Goal: Task Accomplishment & Management: Manage account settings

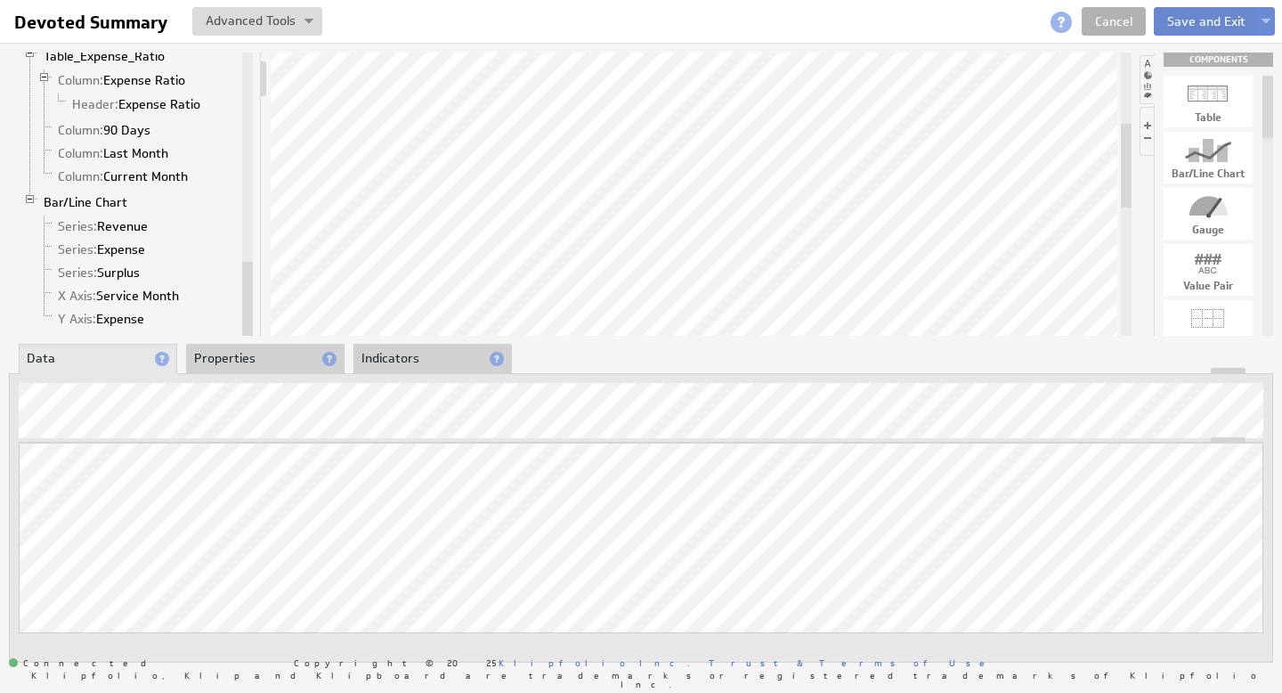
click at [1209, 25] on button "Save and Exit" at bounding box center [1206, 21] width 105 height 28
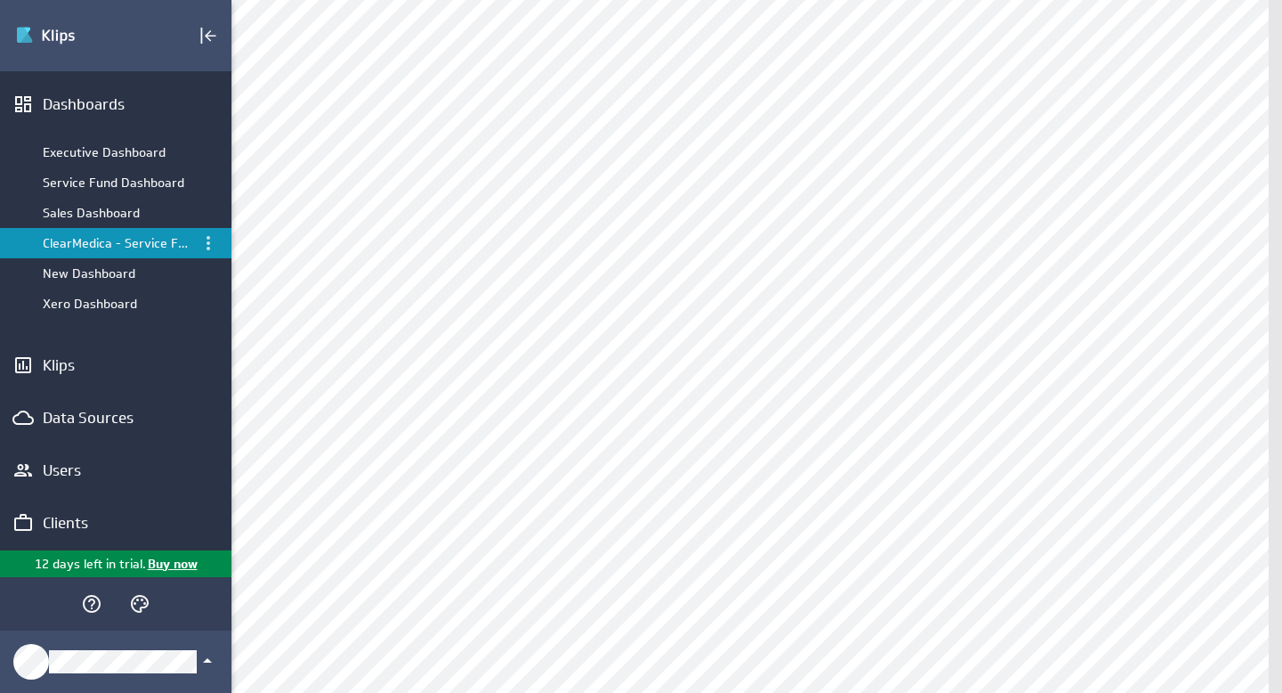
scroll to position [88, 0]
click at [68, 525] on div "Clients" at bounding box center [116, 523] width 146 height 20
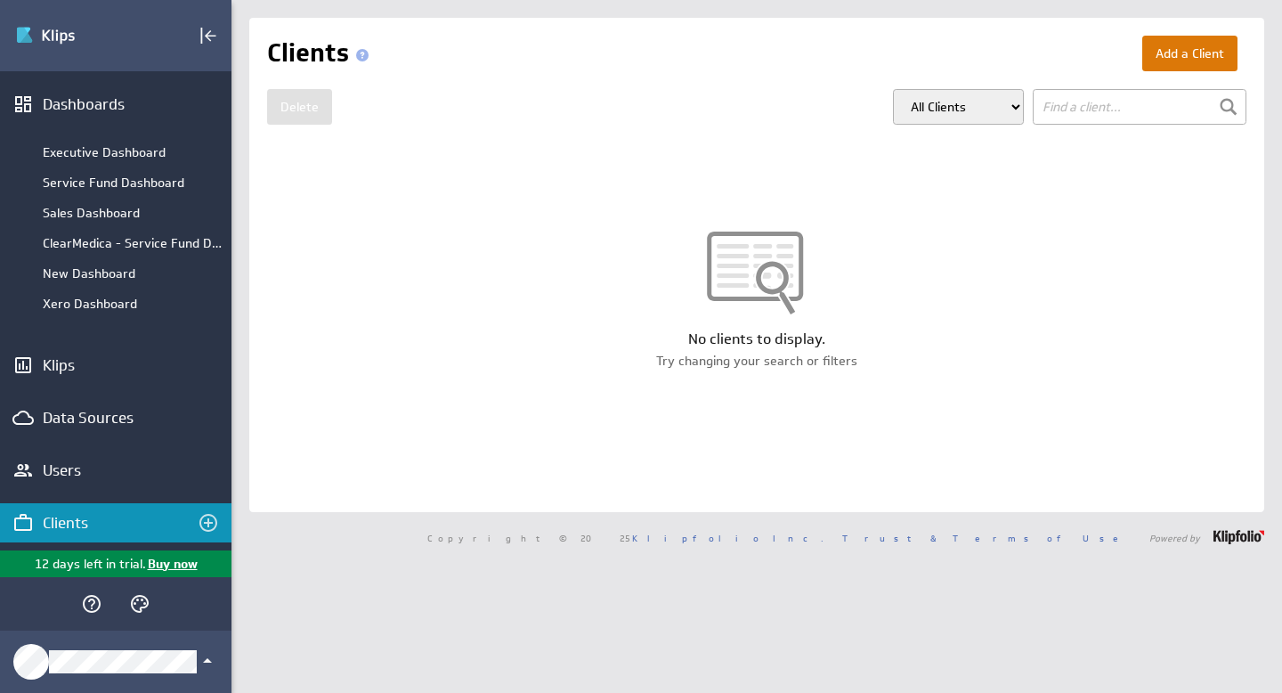
click at [1167, 53] on button "Add a Client" at bounding box center [1189, 54] width 95 height 36
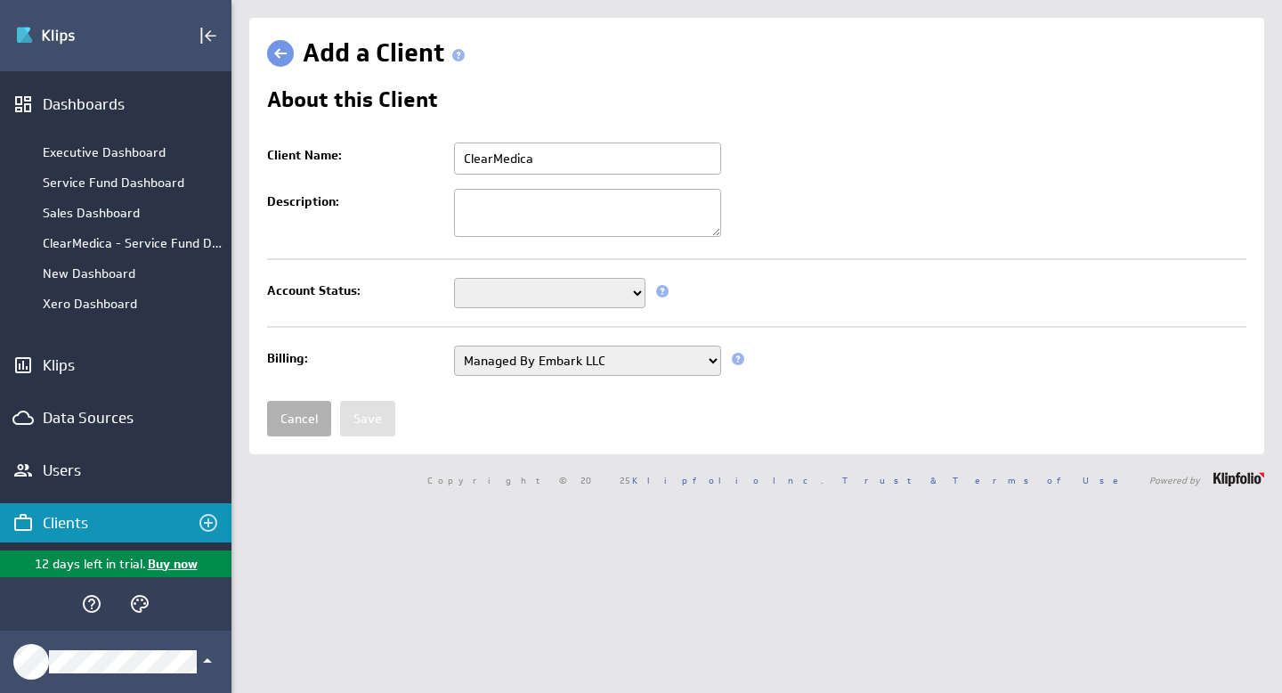
type input "ClearMedica"
click at [610, 295] on select "Setup Mode Trial Disabled" at bounding box center [549, 293] width 191 height 30
select select "6"
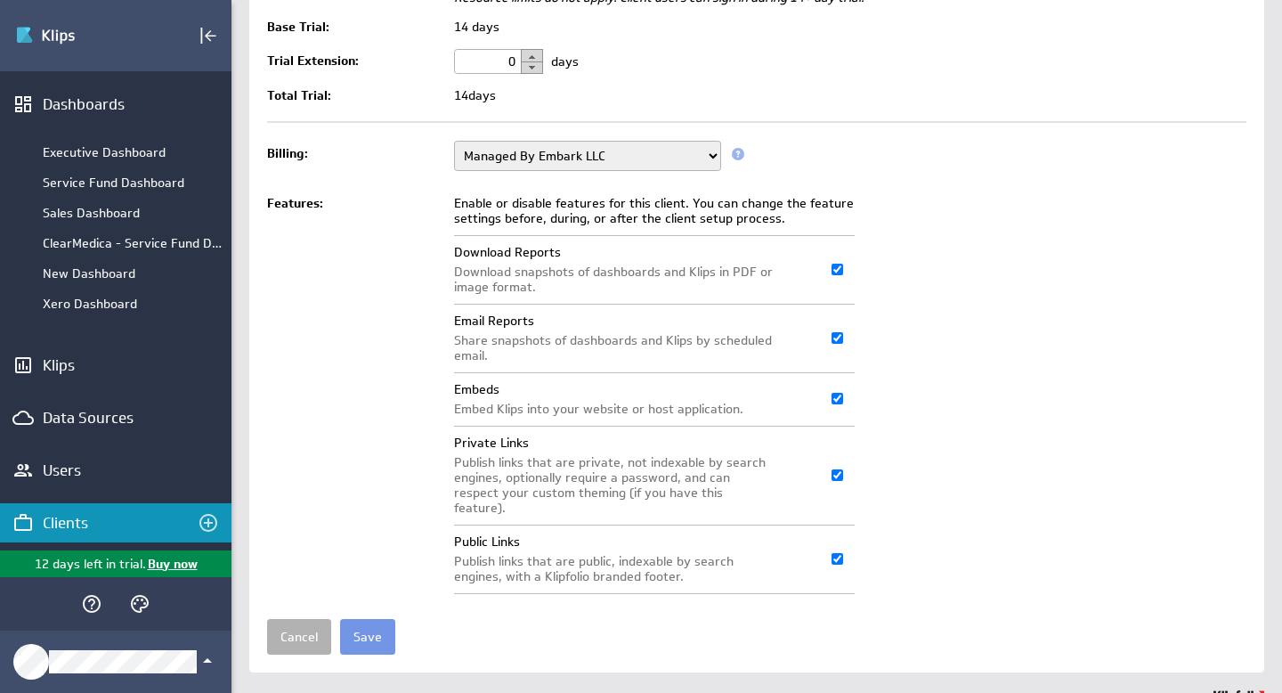
scroll to position [347, 0]
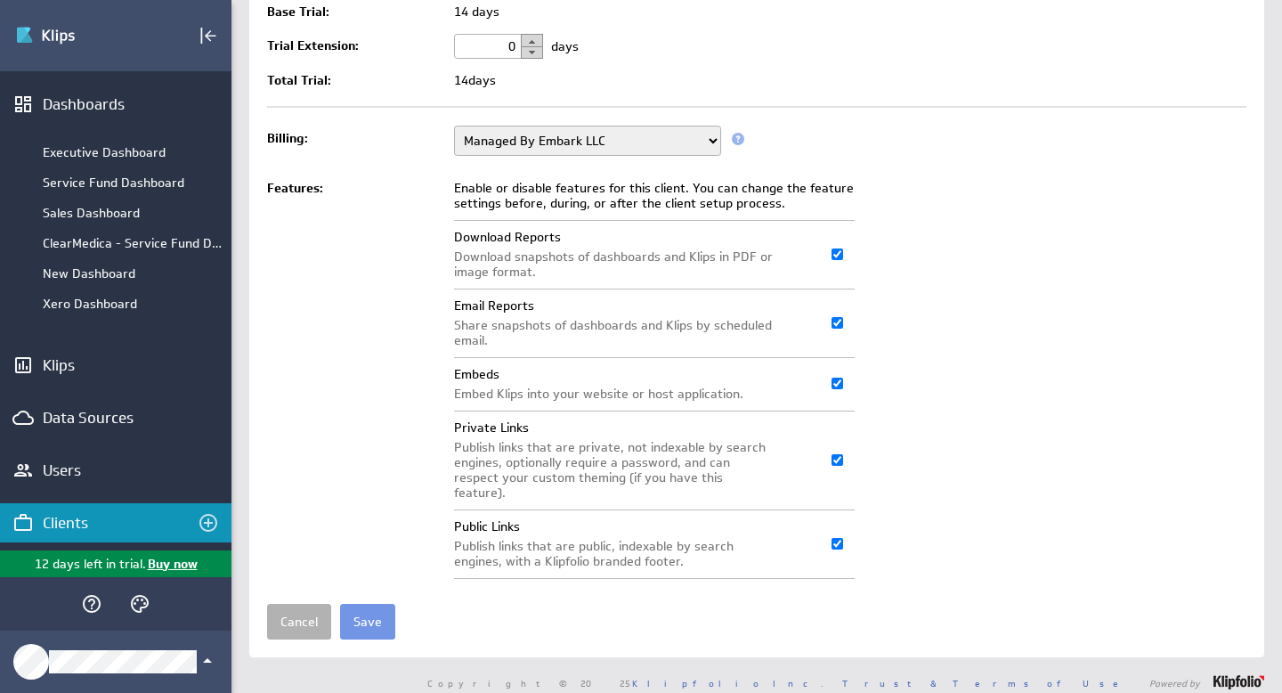
click at [839, 325] on input "Email Reports" at bounding box center [837, 323] width 12 height 12
checkbox input "false"
click at [834, 382] on input "Embeds" at bounding box center [837, 383] width 12 height 12
checkbox input "false"
click at [836, 454] on input "Private Links" at bounding box center [837, 460] width 12 height 12
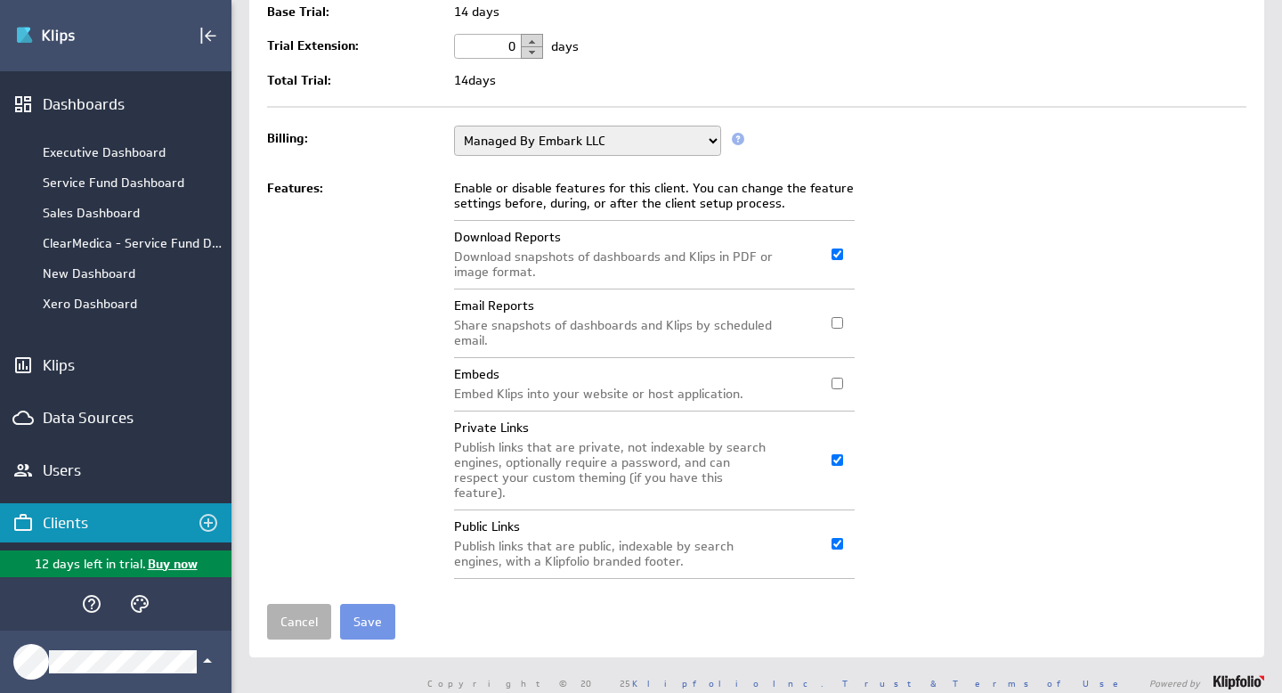
checkbox input "false"
click at [836, 538] on input "Public Links" at bounding box center [837, 544] width 12 height 12
checkbox input "false"
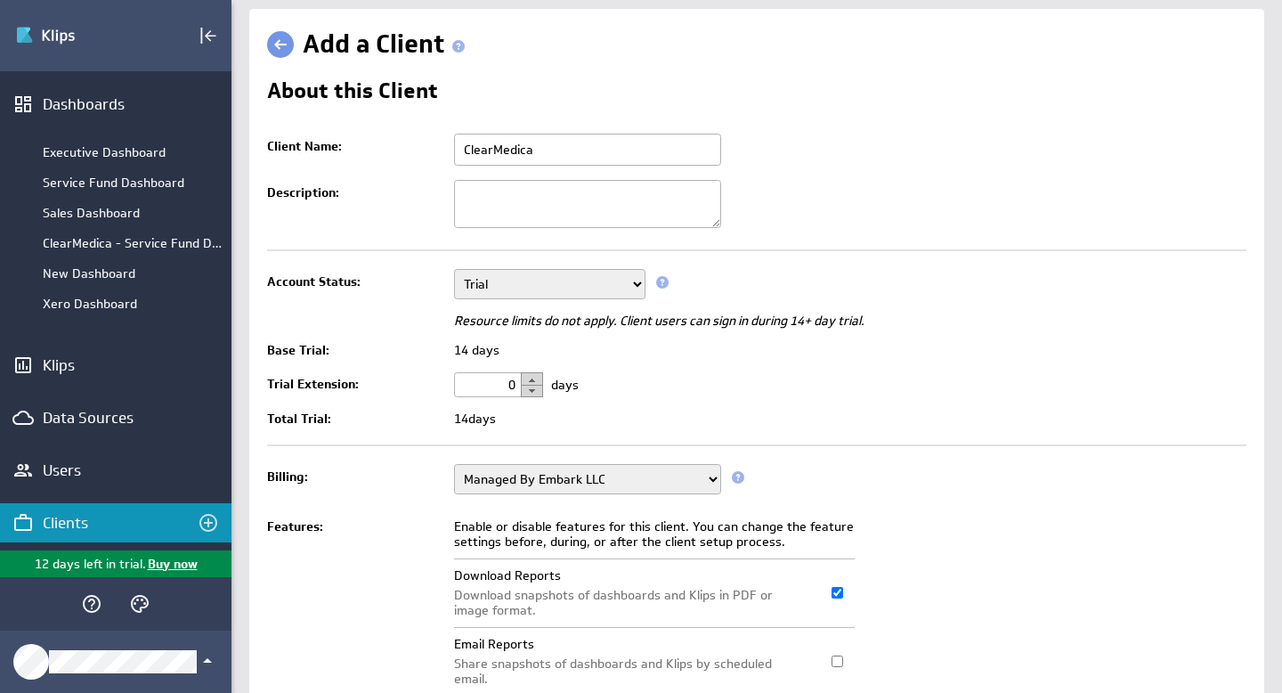
scroll to position [0, 0]
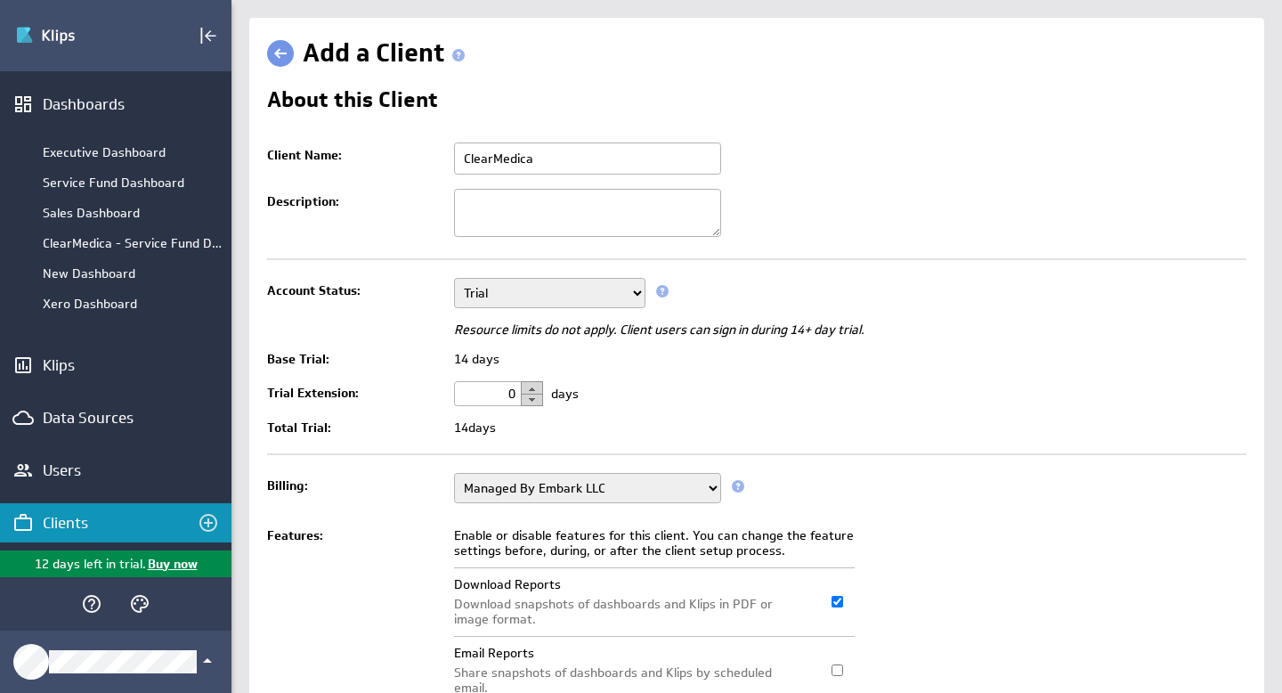
drag, startPoint x: 553, startPoint y: 163, endPoint x: 356, endPoint y: 161, distance: 196.8
click at [361, 161] on tr "Client Name: ClearMedica This field is required" at bounding box center [756, 158] width 979 height 46
paste input "Primary Care"
type input "ClearMedica Primary Care"
click at [528, 203] on textarea "Description:" at bounding box center [587, 213] width 267 height 48
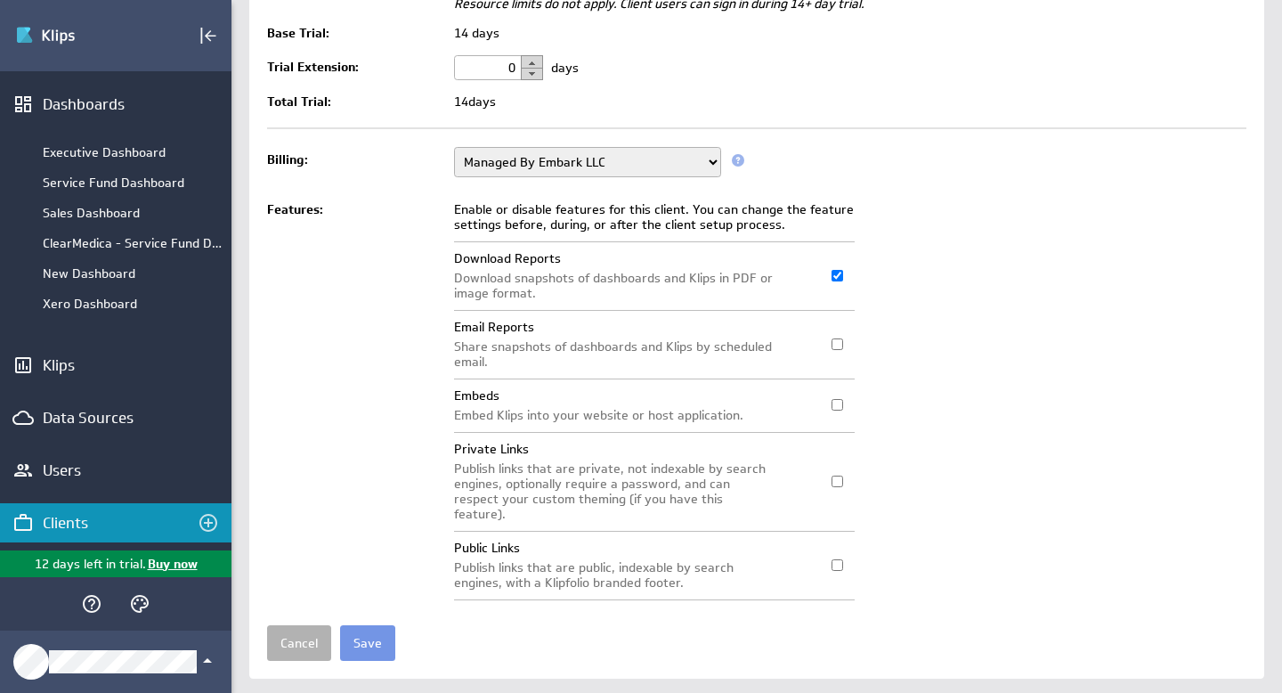
scroll to position [347, 0]
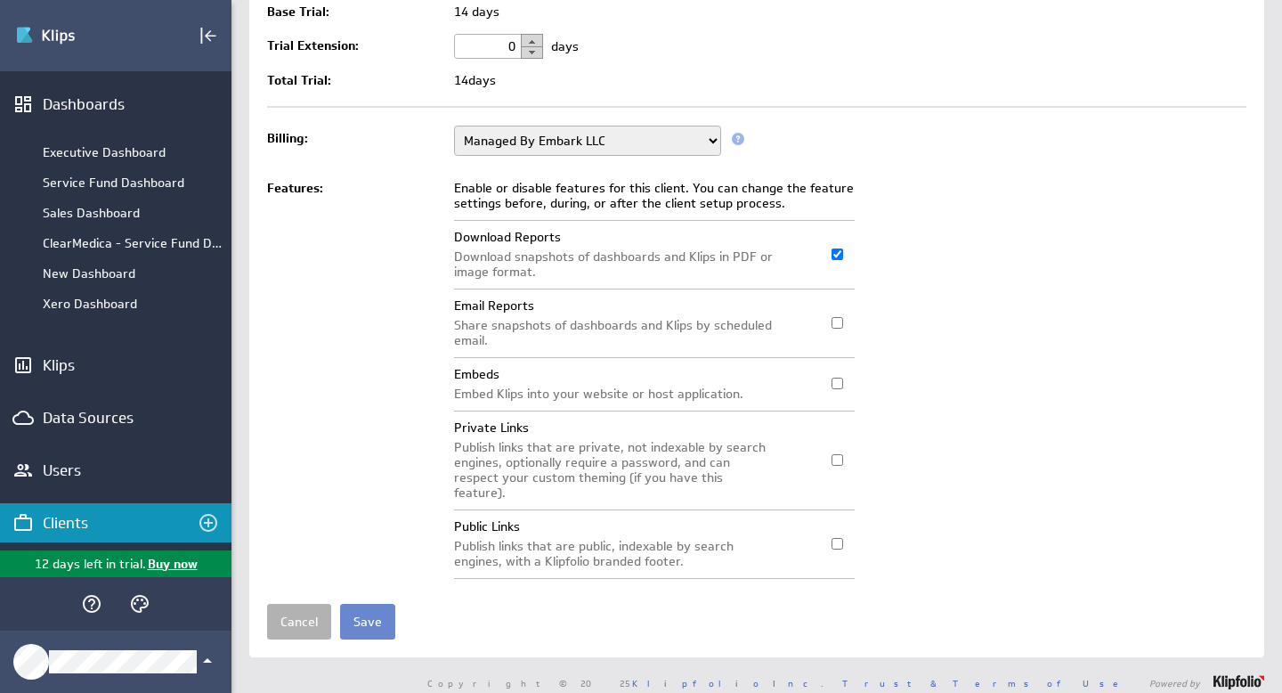
click at [376, 605] on input "Save" at bounding box center [367, 622] width 55 height 36
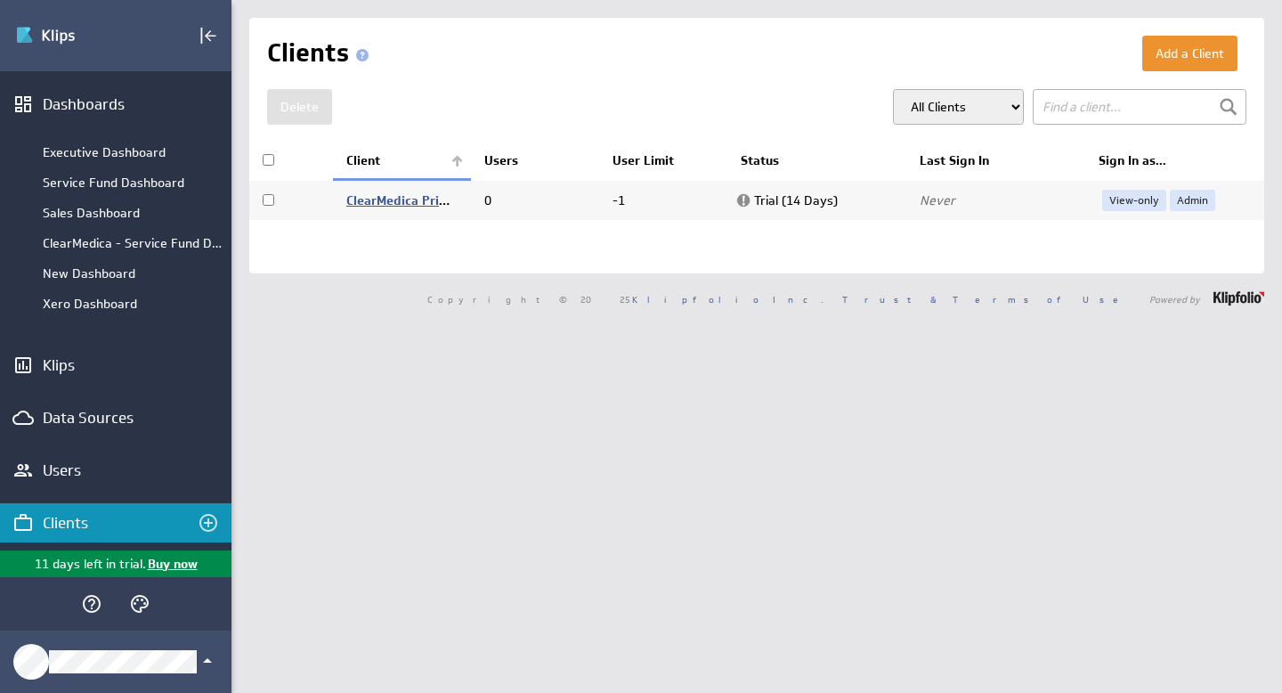
click at [403, 204] on link "ClearMedica Primary Care" at bounding box center [422, 200] width 153 height 16
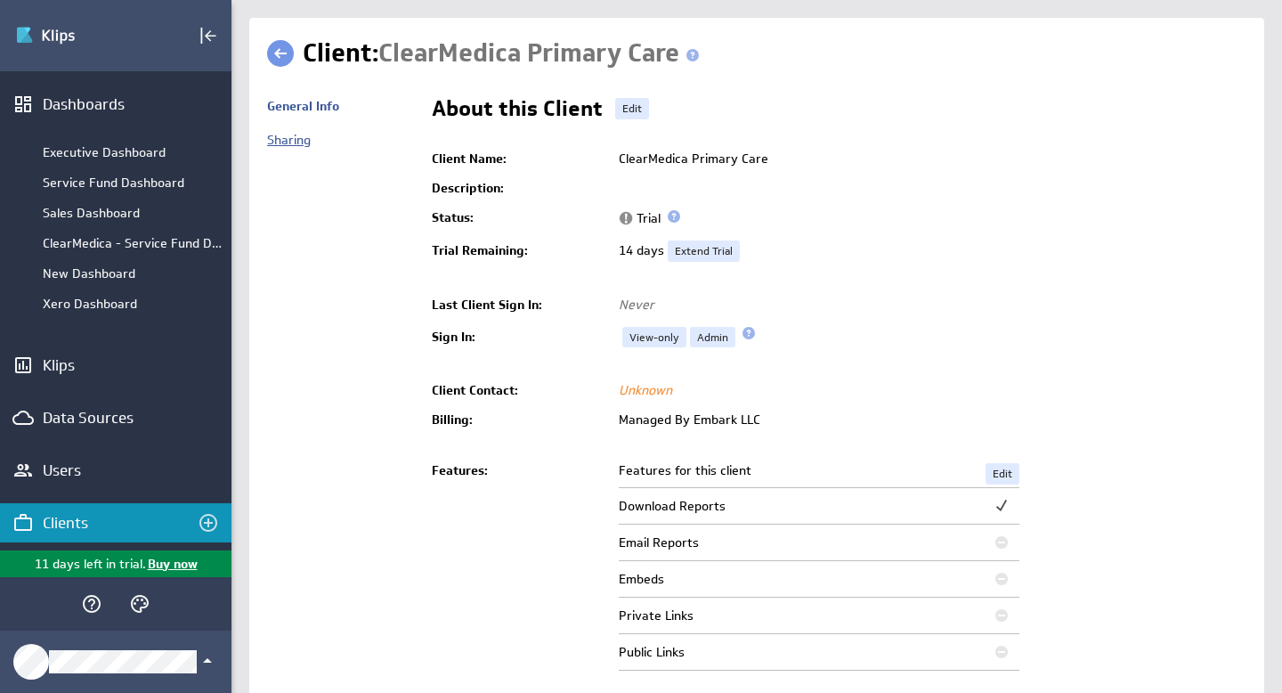
click at [293, 134] on link "Sharing" at bounding box center [289, 140] width 44 height 16
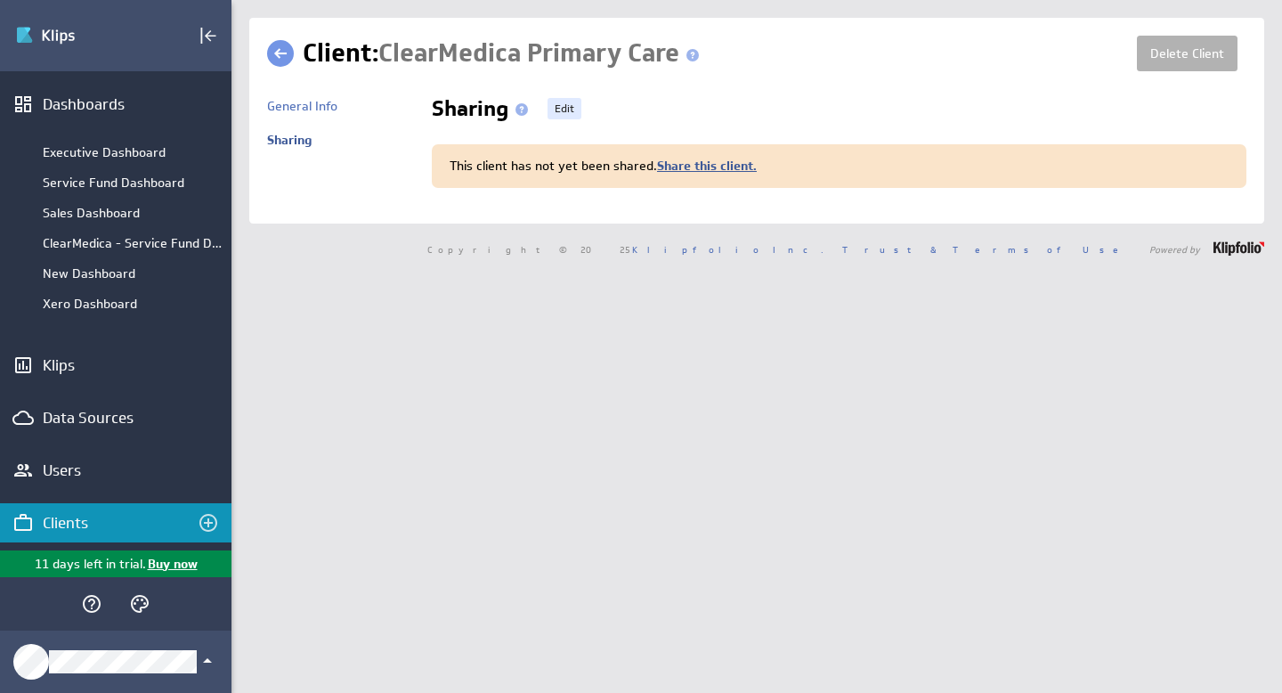
click at [697, 166] on link "Share this client." at bounding box center [707, 166] width 100 height 16
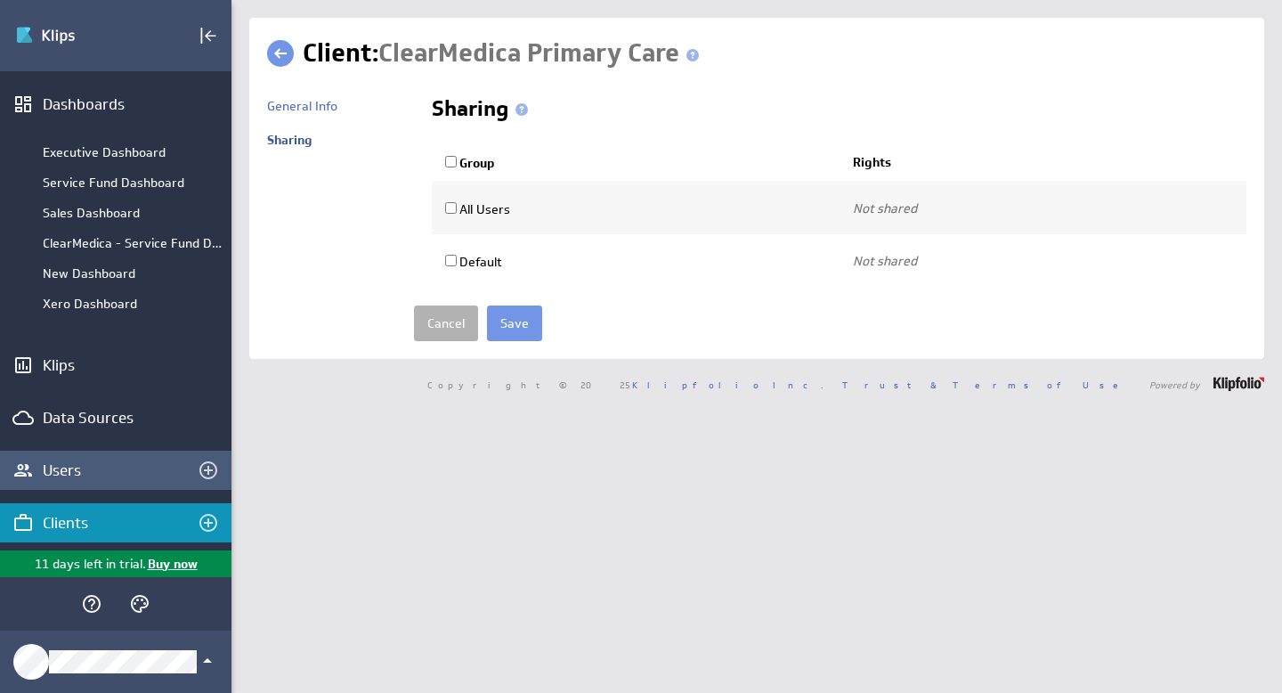
click at [91, 473] on div "Users" at bounding box center [116, 470] width 146 height 20
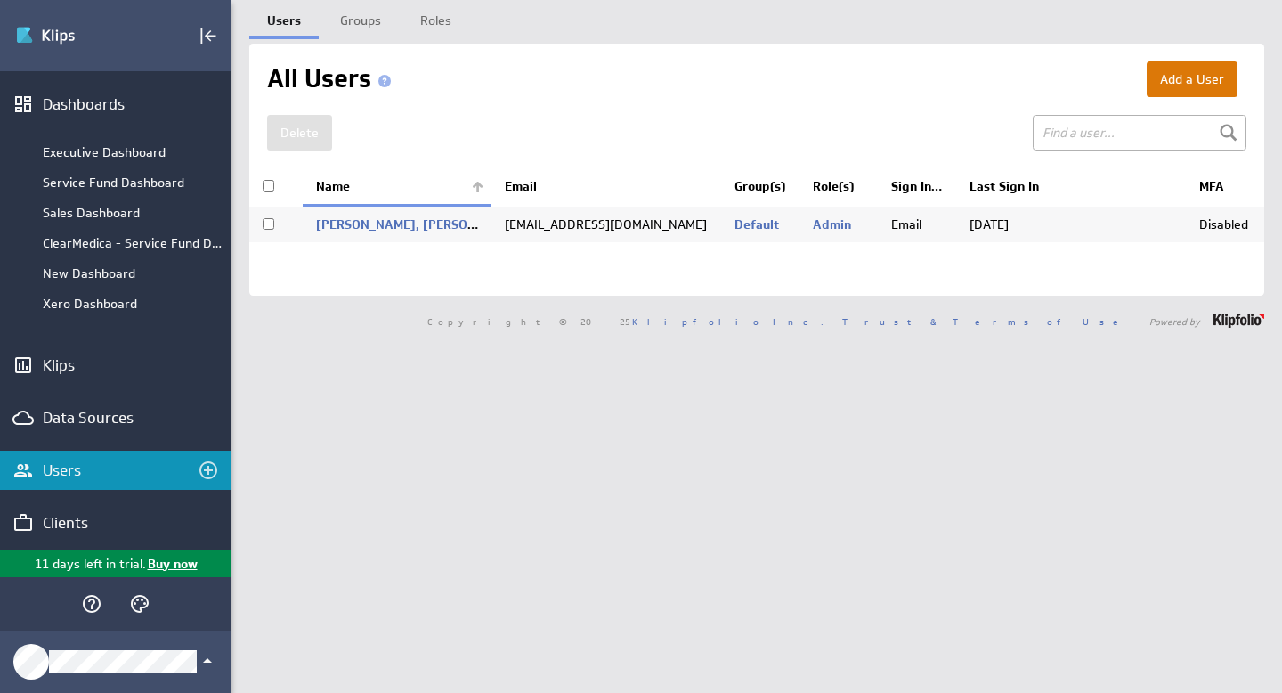
click at [1201, 73] on button "Add a User" at bounding box center [1192, 79] width 91 height 36
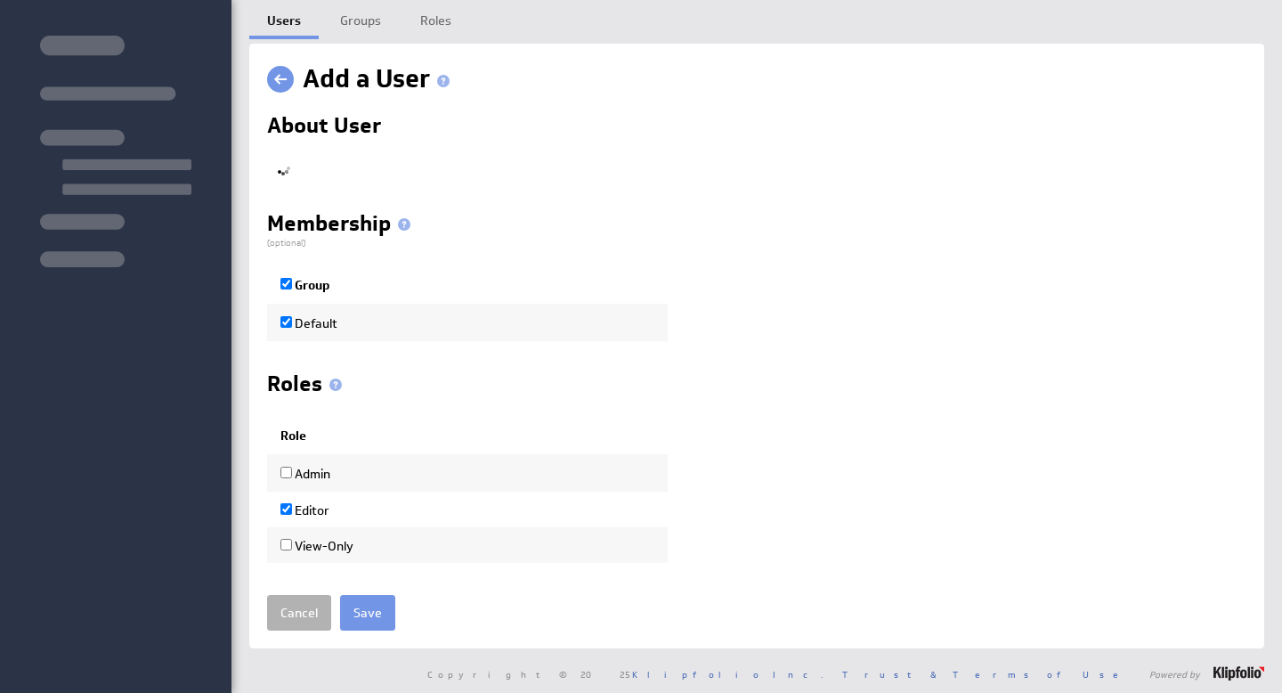
checkbox input "true"
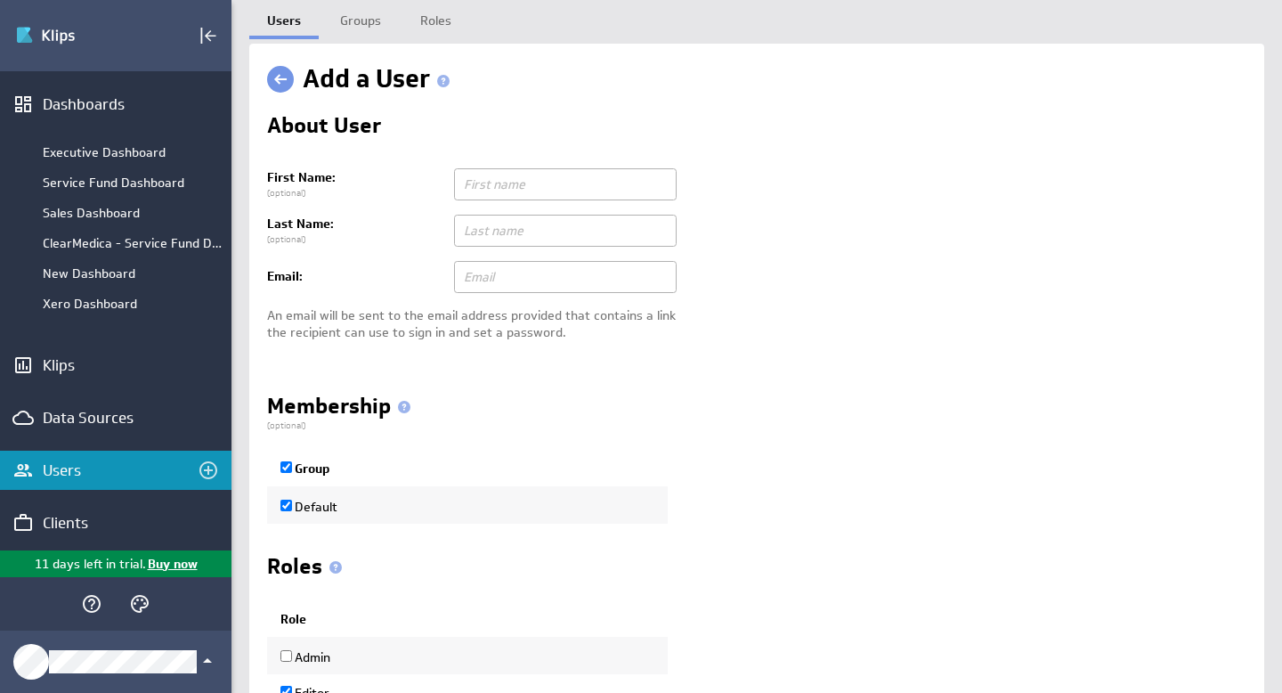
type input "iembark@live.com"
click at [486, 183] on input "text" at bounding box center [565, 184] width 223 height 32
type input "Carlos"
type input "[PERSON_NAME]"
paste input "[EMAIL_ADDRESS][DOMAIN_NAME]"
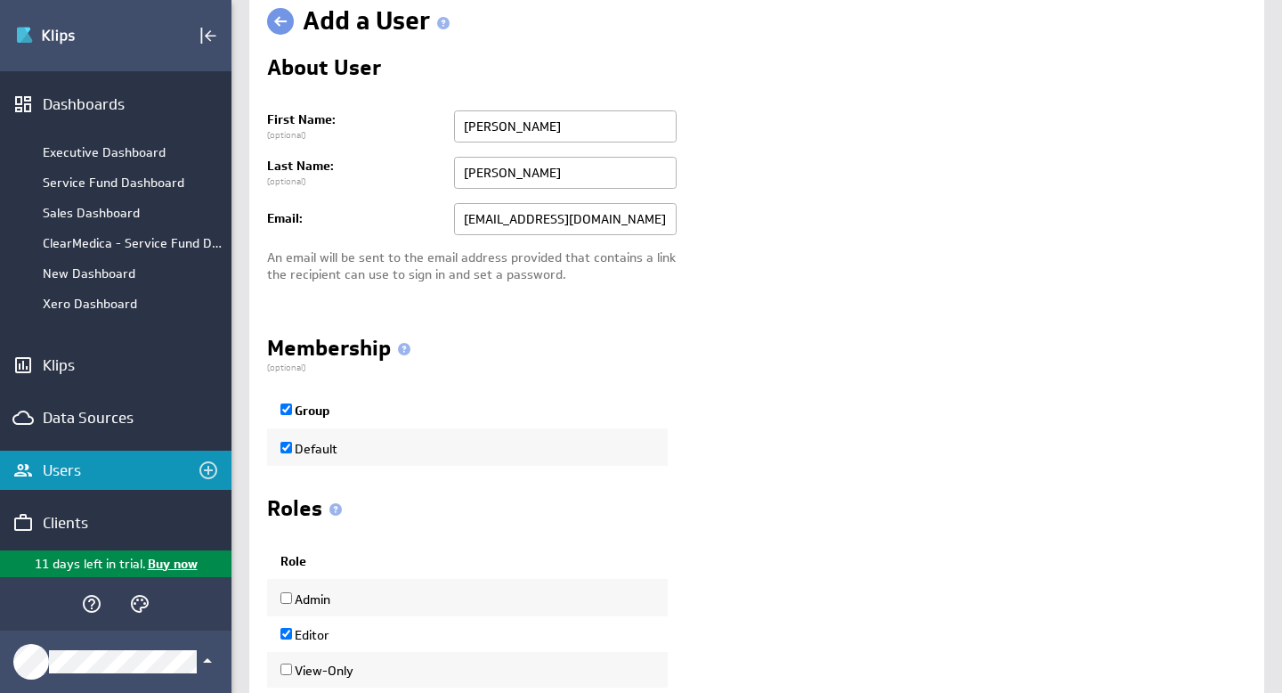
scroll to position [191, 0]
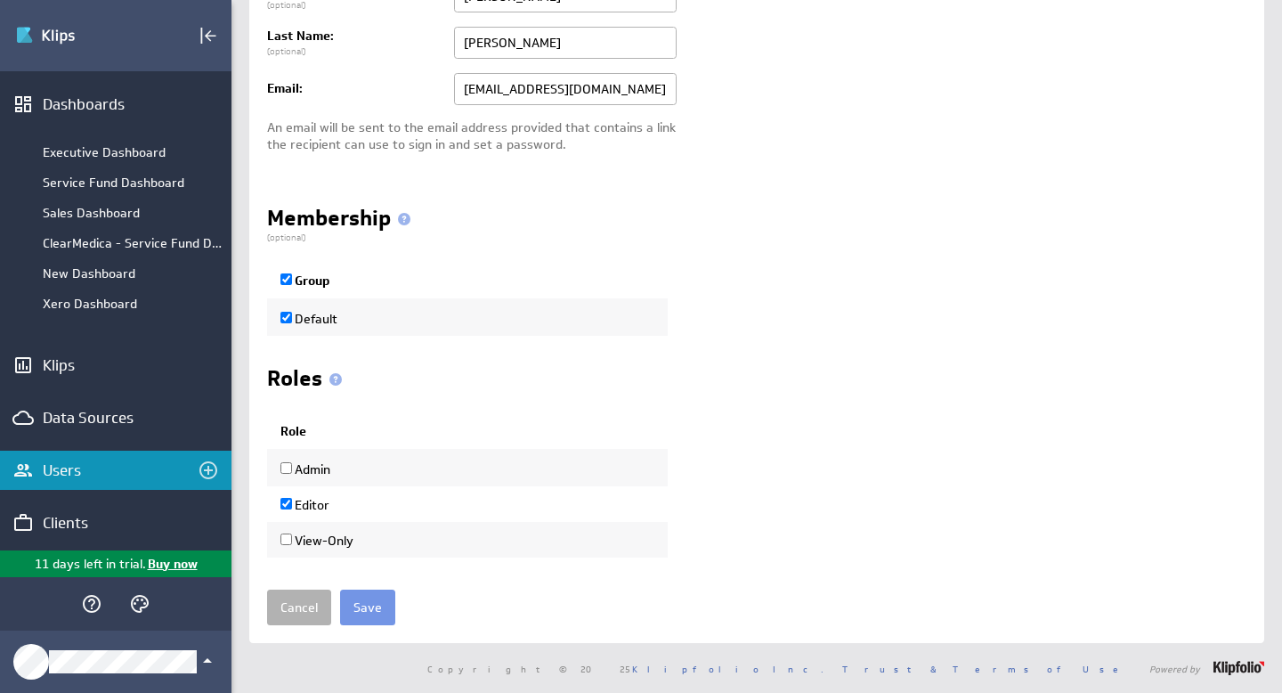
type input "[EMAIL_ADDRESS][DOMAIN_NAME]"
click at [288, 540] on input "View-Only" at bounding box center [286, 539] width 12 height 12
checkbox input "true"
click at [288, 502] on input "Editor" at bounding box center [286, 504] width 12 height 12
checkbox input "false"
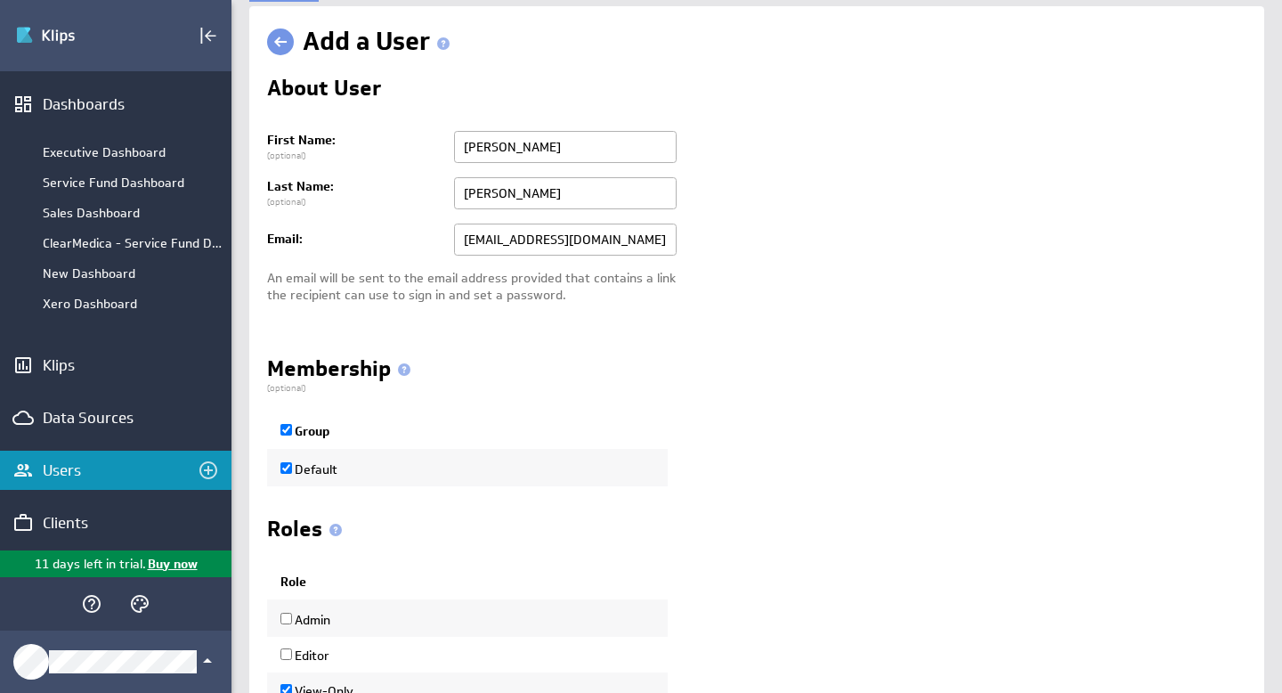
scroll to position [0, 0]
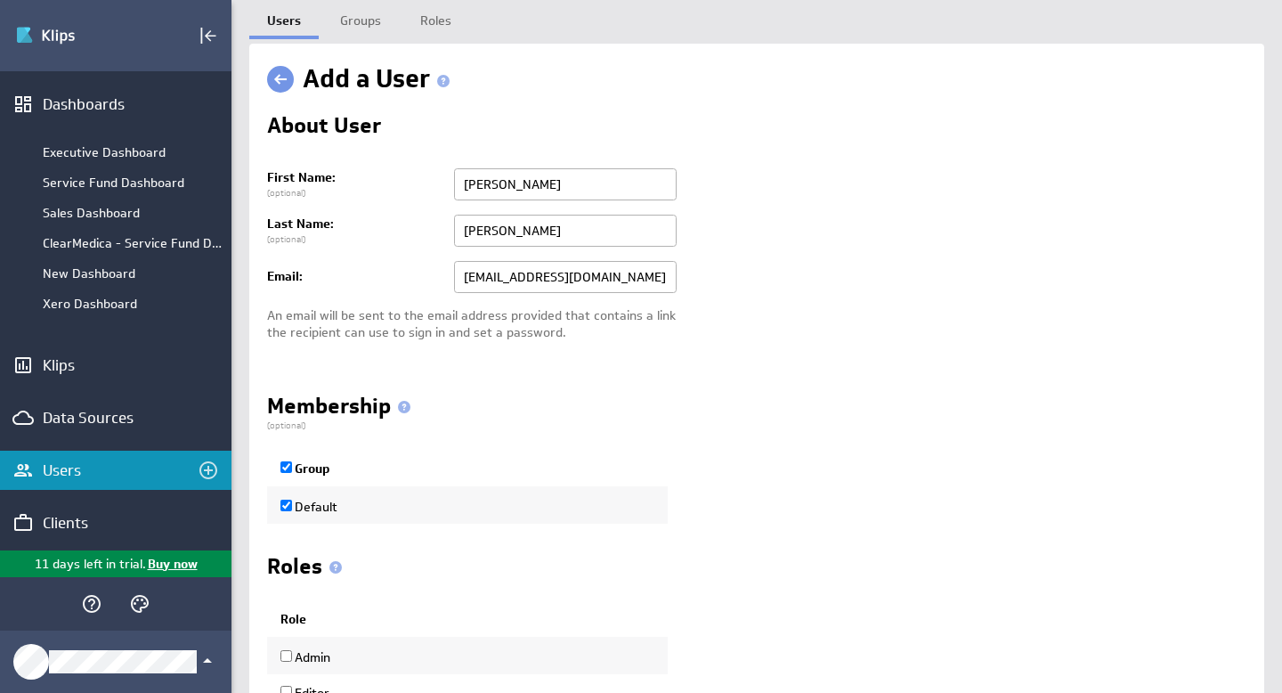
click at [466, 180] on input "Carlos" at bounding box center [565, 184] width 223 height 32
type input "[PERSON_NAME]"
click at [812, 292] on td "[EMAIL_ADDRESS][DOMAIN_NAME]" at bounding box center [845, 277] width 801 height 46
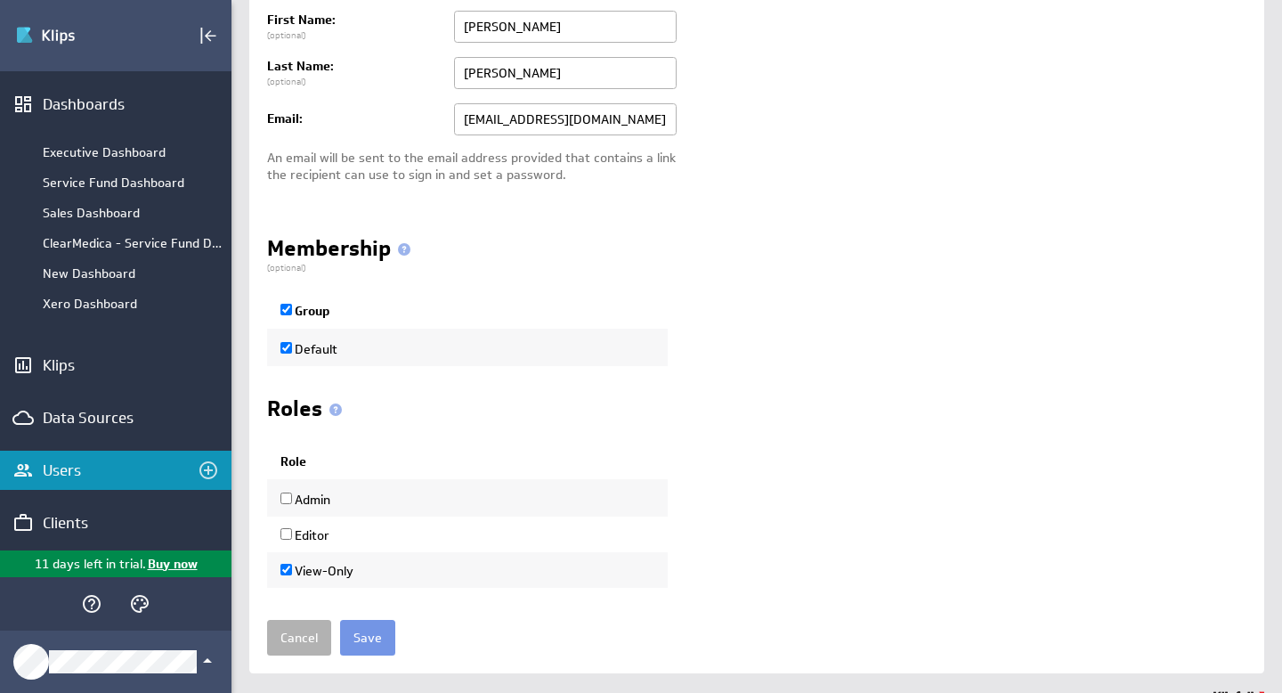
scroll to position [191, 0]
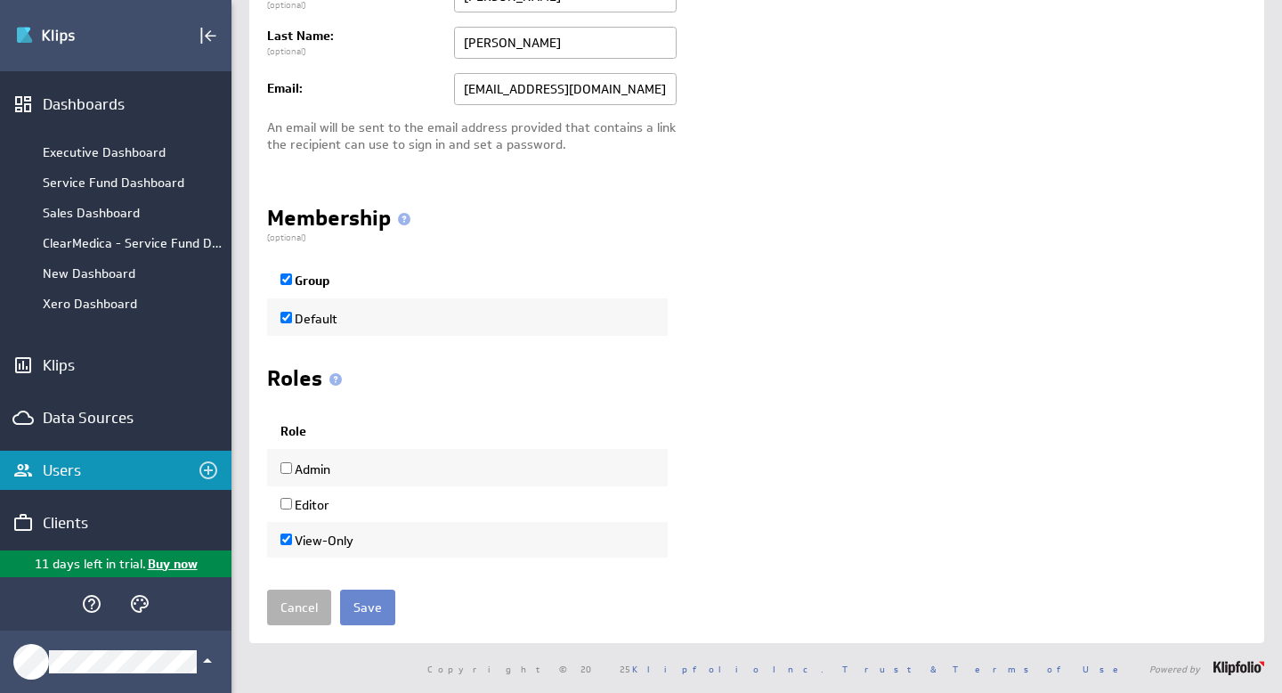
click at [371, 614] on input "Save" at bounding box center [367, 607] width 55 height 36
